Goal: Check status: Check status

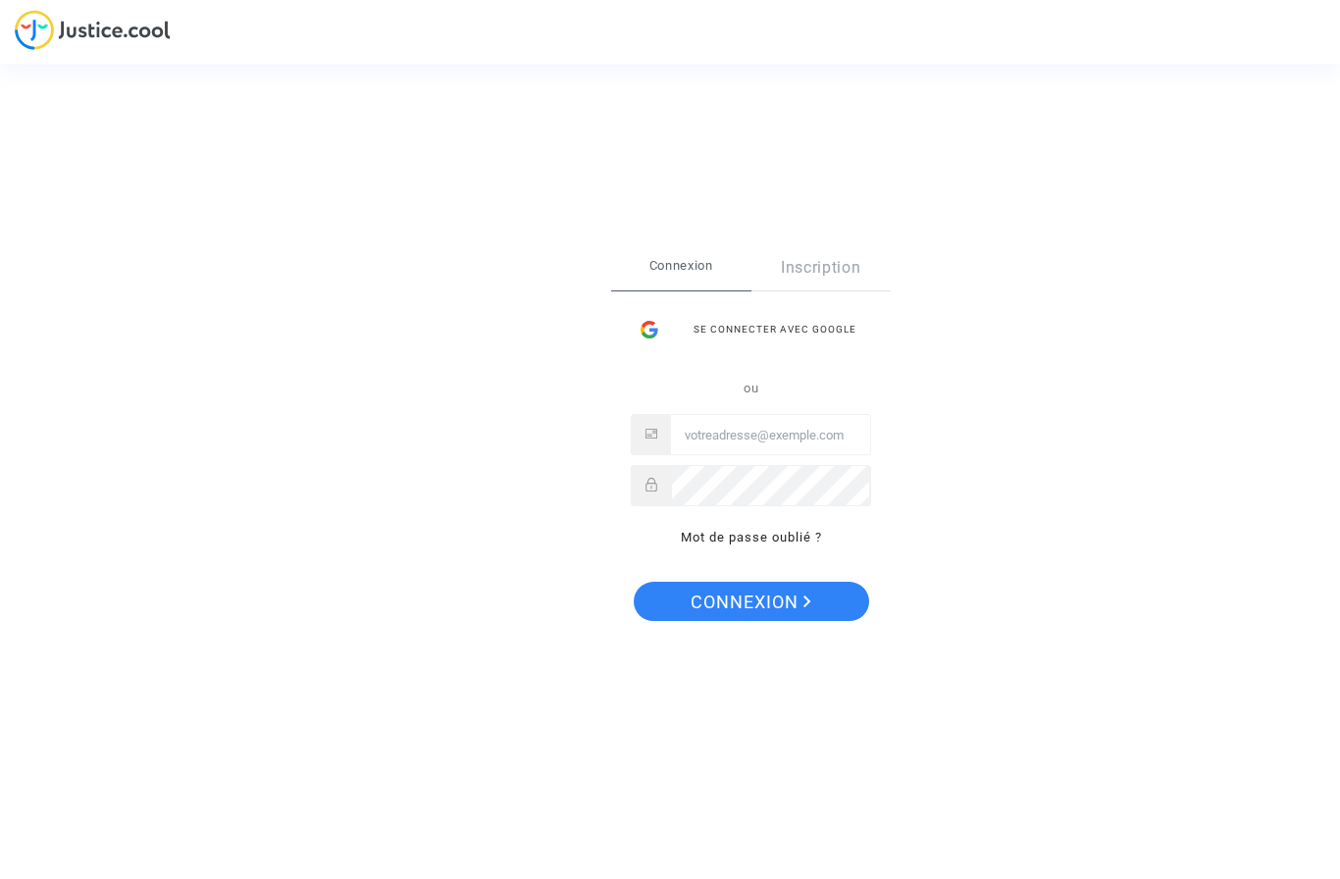
click at [698, 447] on input "Email" at bounding box center [770, 435] width 199 height 39
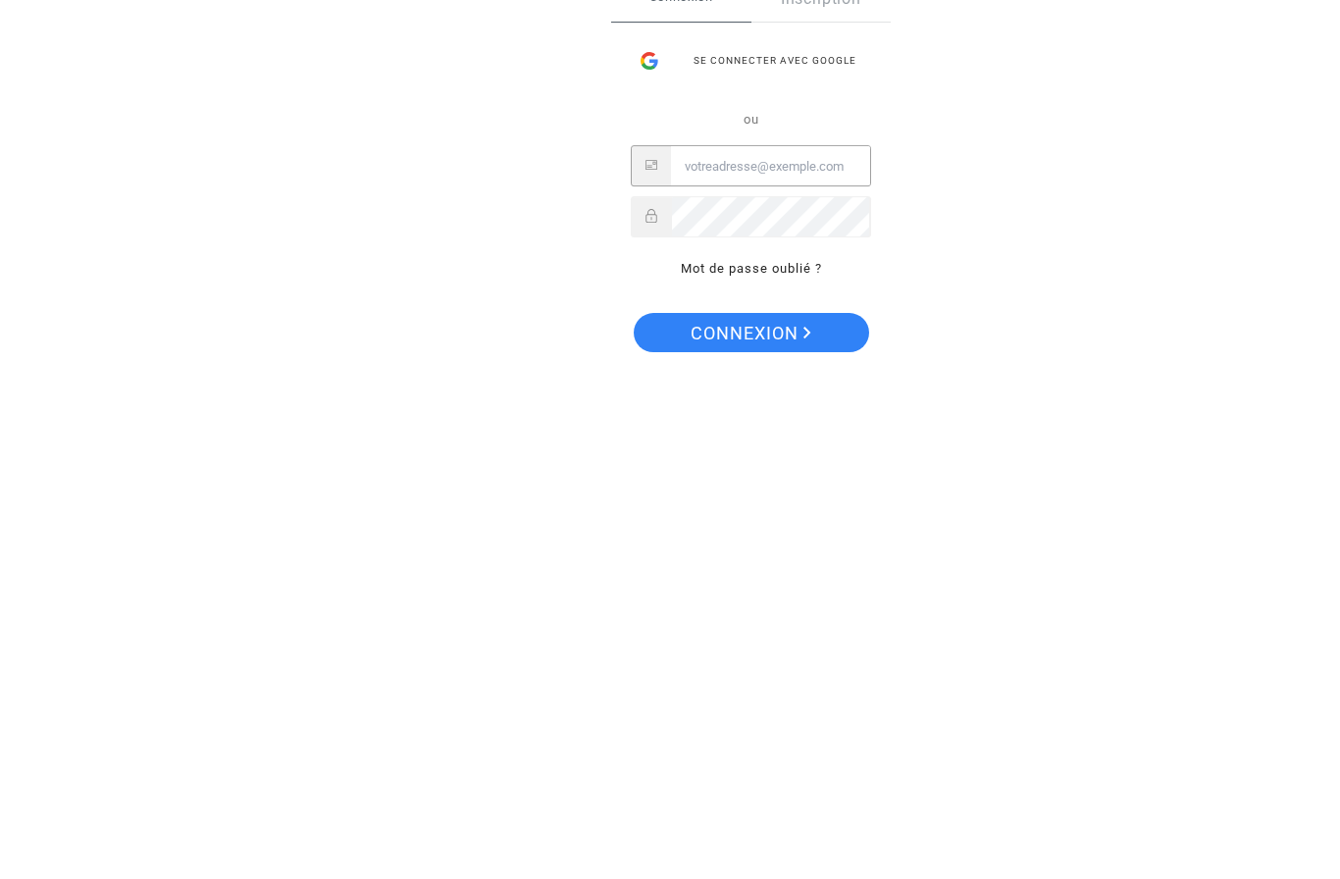
type input "blabbe85@gmail.com"
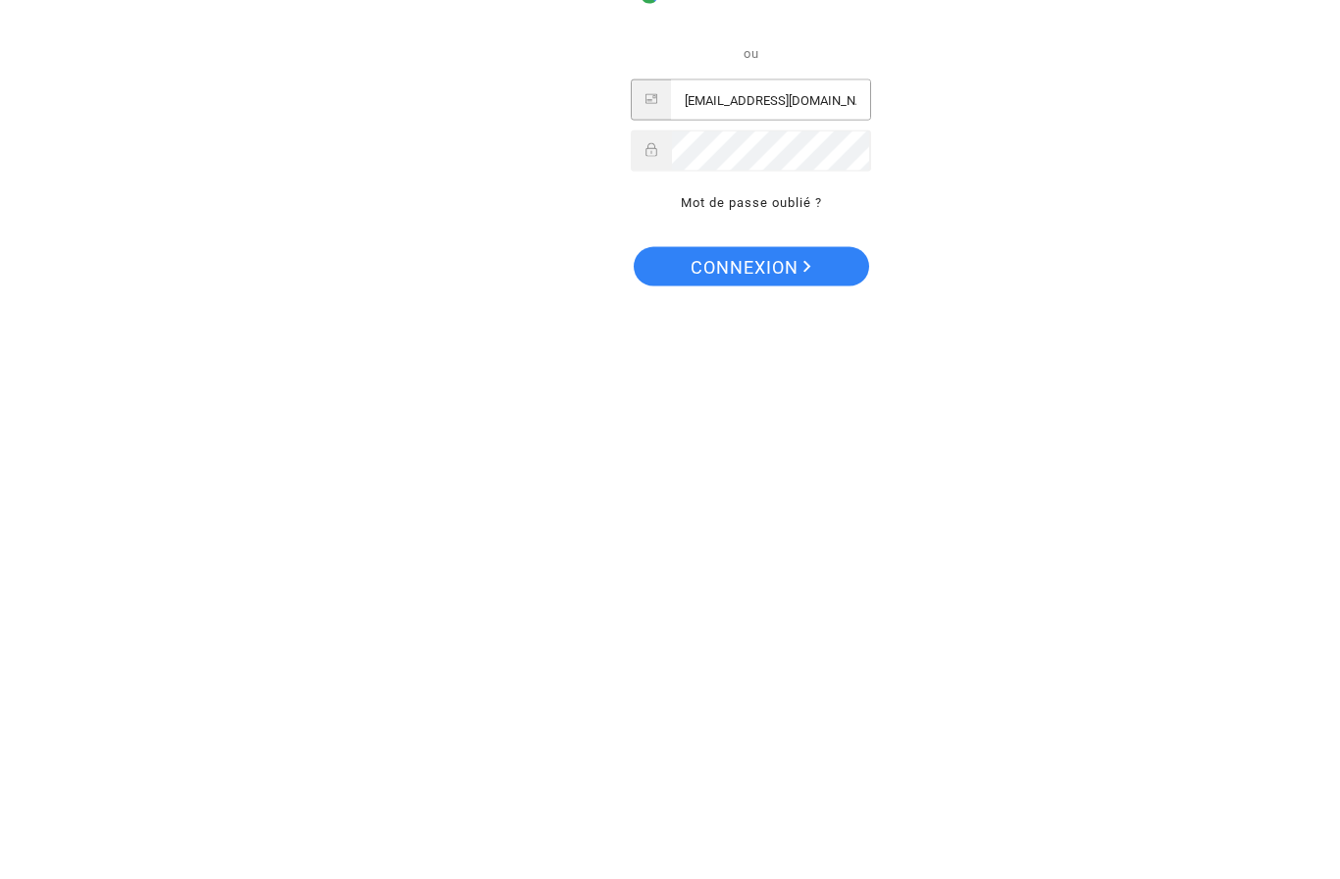
click at [733, 582] on span "Connexion" at bounding box center [750, 602] width 121 height 41
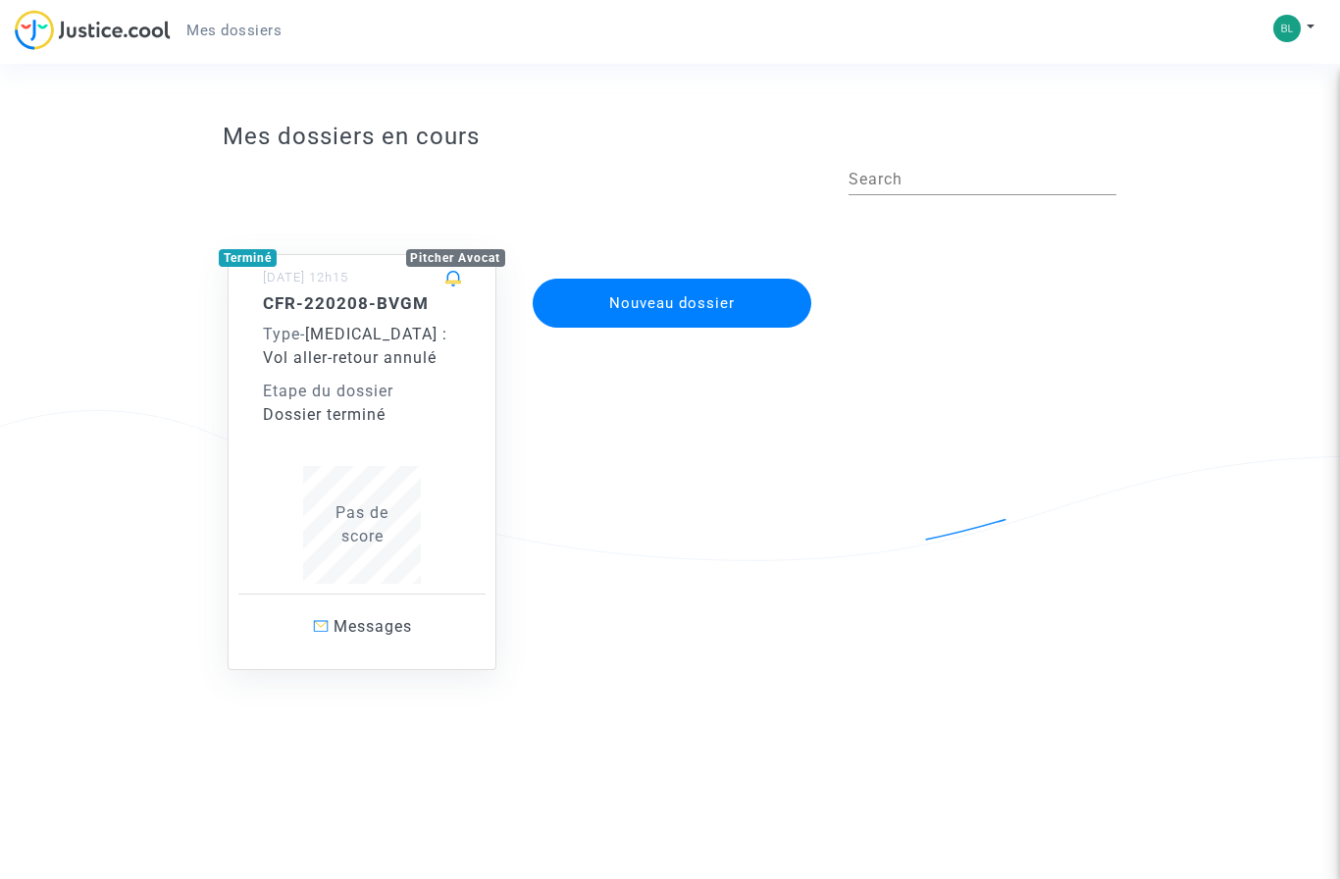
click at [331, 403] on div "Dossier terminé" at bounding box center [362, 415] width 198 height 24
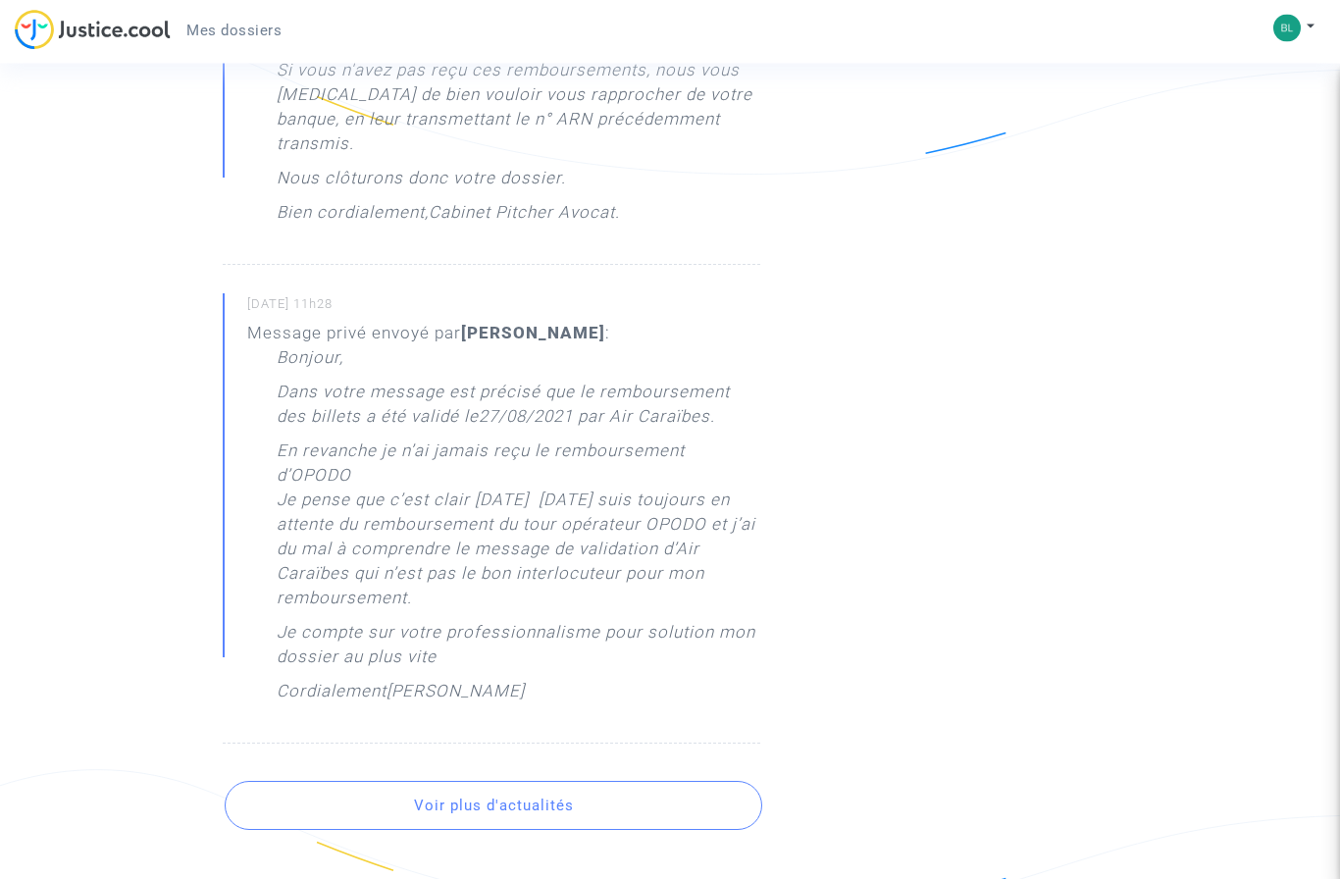
scroll to position [1133, 0]
click at [405, 809] on button "Voir plus d'actualités" at bounding box center [493, 804] width 536 height 49
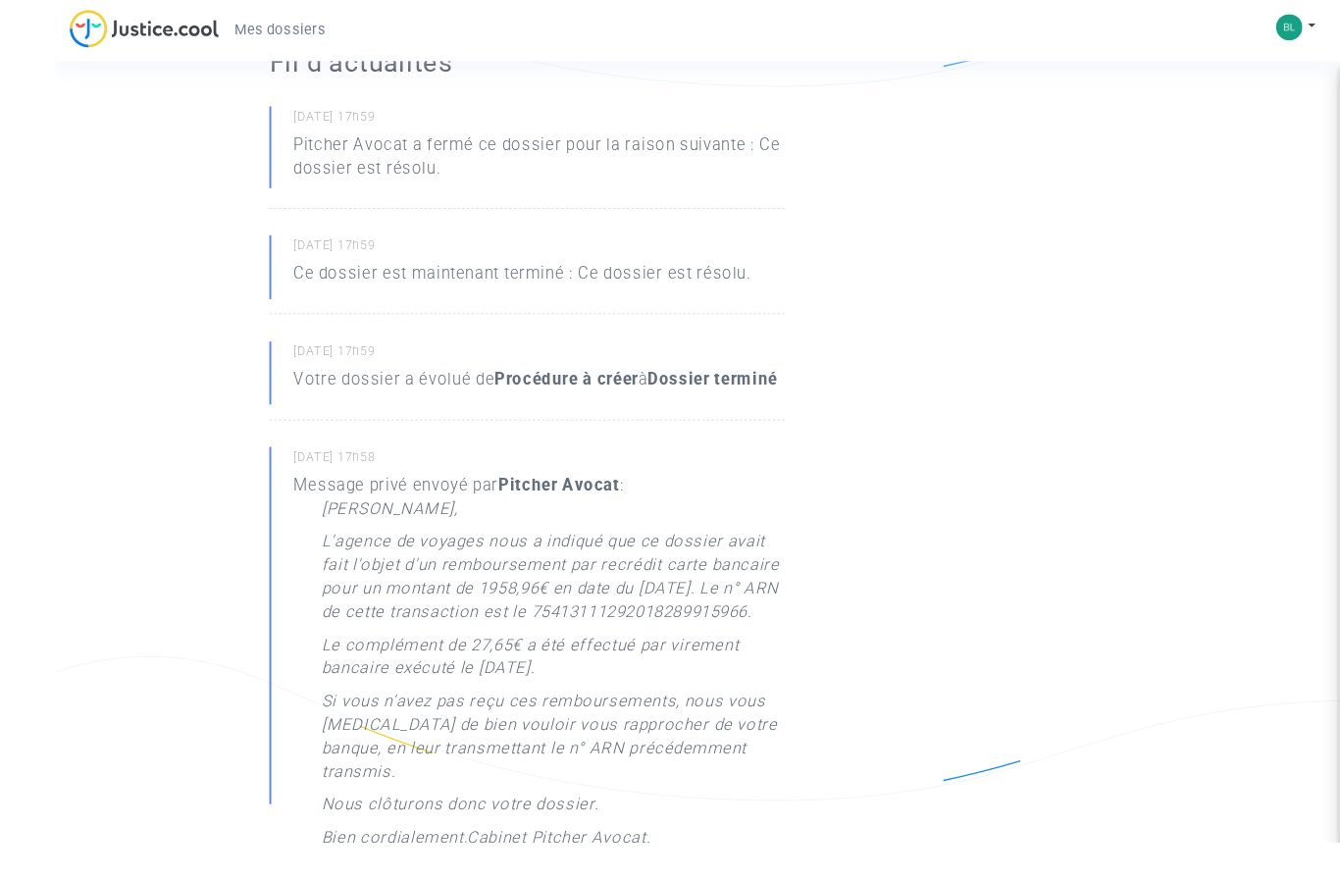
scroll to position [451, 0]
